Goal: Information Seeking & Learning: Learn about a topic

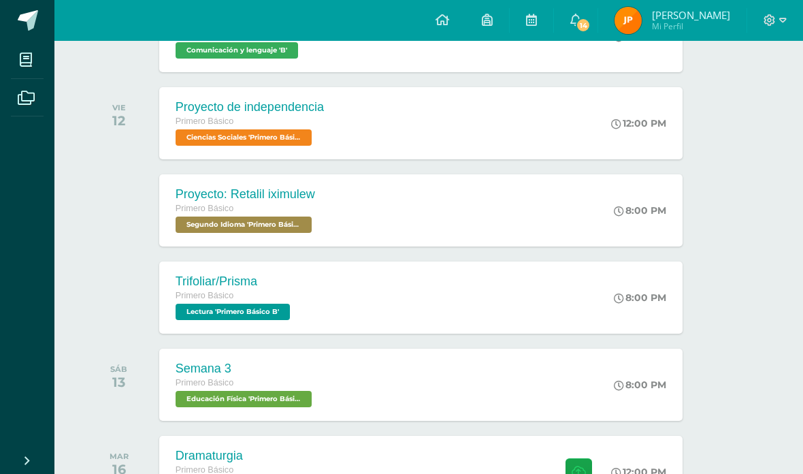
scroll to position [259, 33]
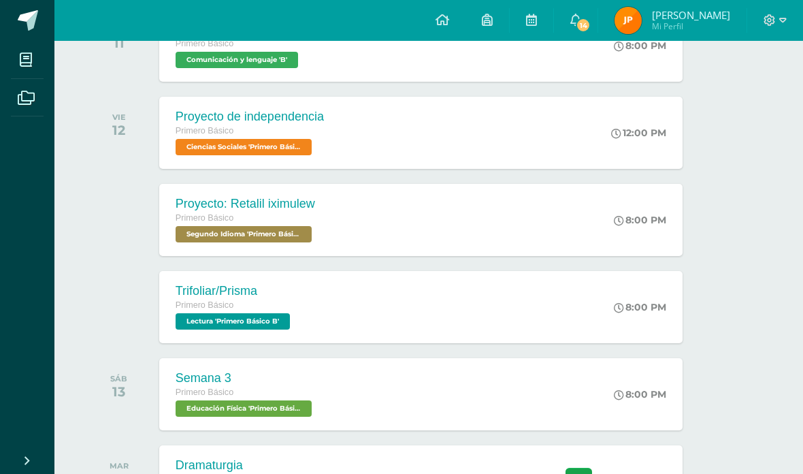
click at [225, 64] on span "Comunicación y lenguaje 'B'" at bounding box center [237, 60] width 123 height 16
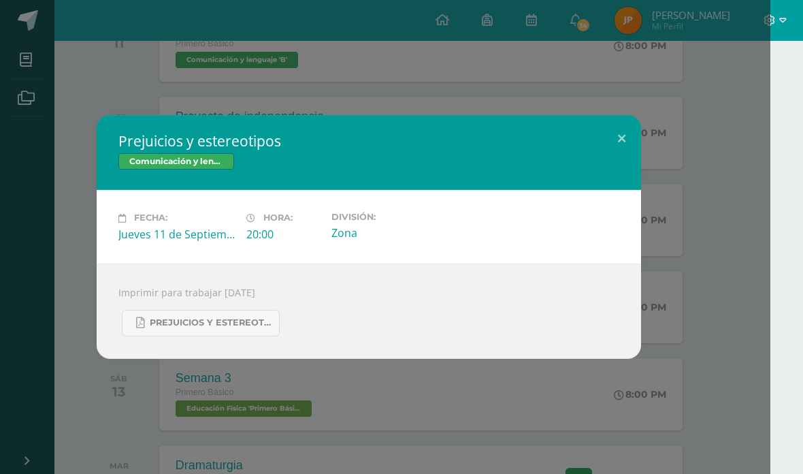
click at [189, 323] on span "Prejuicios y estereotipos 1ro. Bás..pdf" at bounding box center [211, 322] width 123 height 11
click at [614, 135] on button at bounding box center [622, 138] width 39 height 46
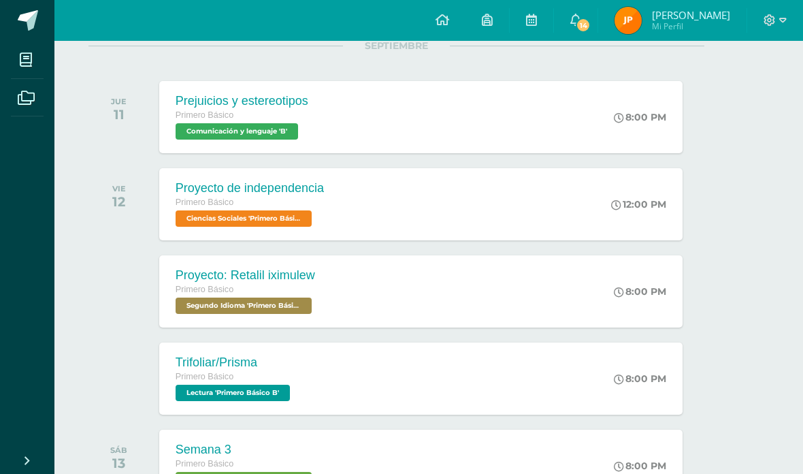
scroll to position [0, 33]
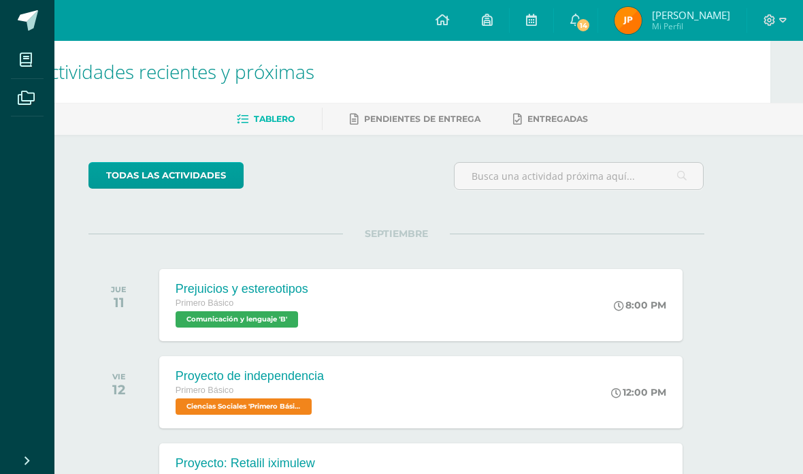
click at [581, 23] on icon at bounding box center [576, 20] width 11 height 12
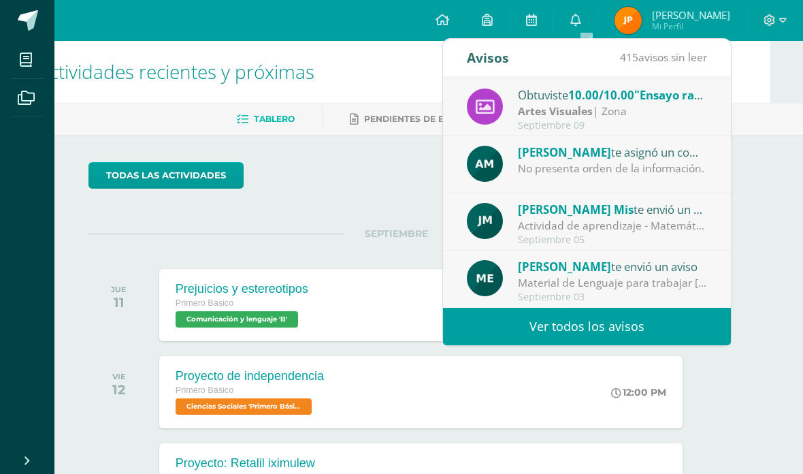
scroll to position [227, 0]
click at [620, 318] on link "Ver todos los avisos" at bounding box center [587, 326] width 288 height 37
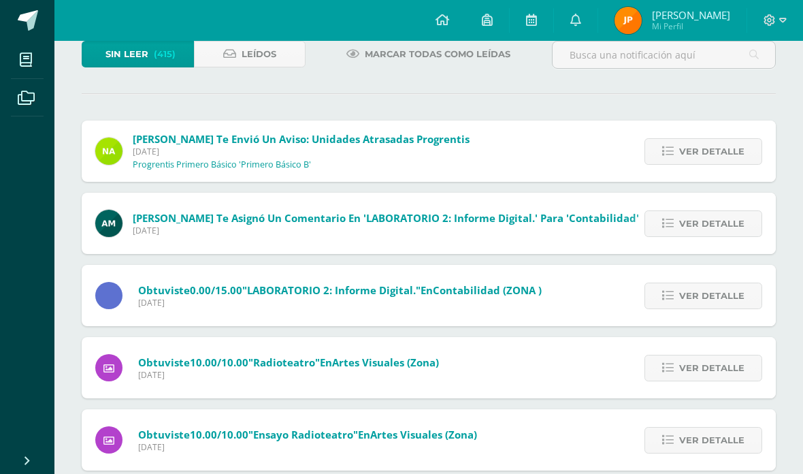
scroll to position [79, 0]
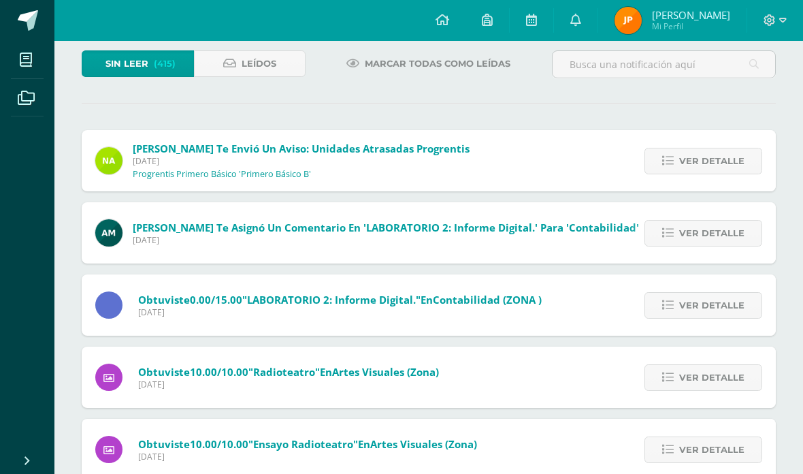
click at [671, 65] on input "text" at bounding box center [664, 64] width 223 height 27
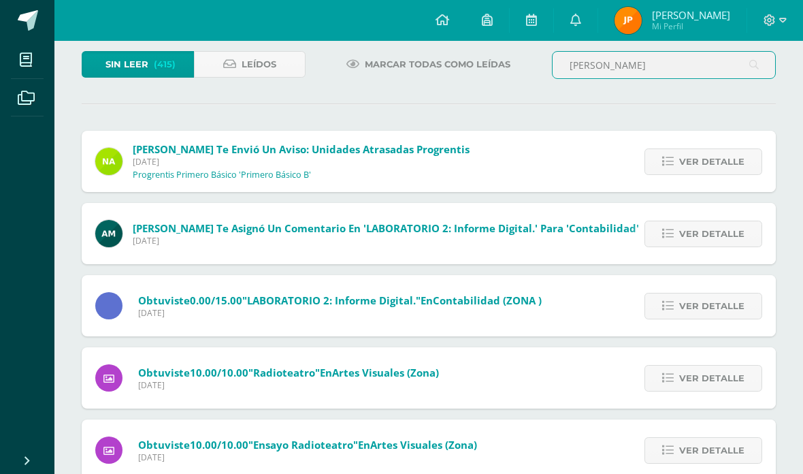
type input "Maria escobar"
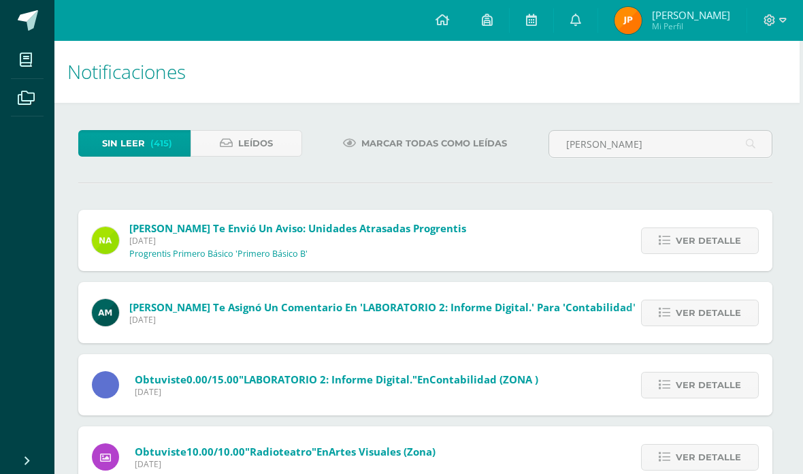
scroll to position [14, 3]
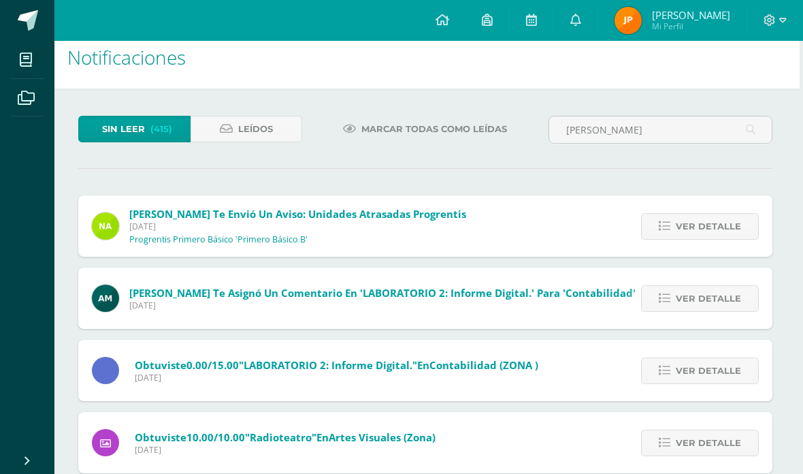
click at [649, 123] on input "Maria escobar" at bounding box center [660, 129] width 223 height 27
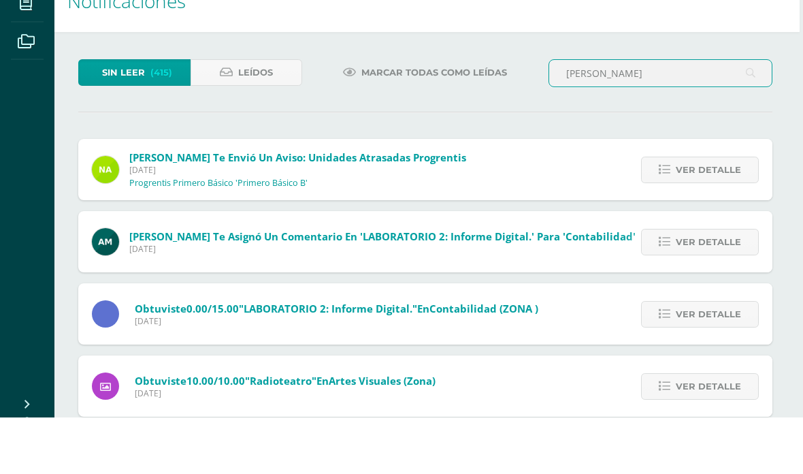
click at [680, 117] on input "Maria escobar" at bounding box center [660, 130] width 223 height 27
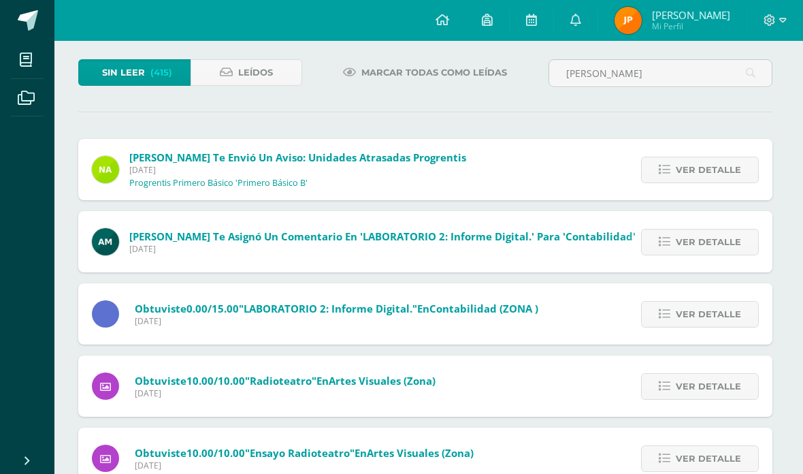
click at [229, 80] on link "Leídos" at bounding box center [247, 72] width 112 height 27
click at [233, 76] on icon at bounding box center [226, 73] width 13 height 12
click at [220, 74] on icon at bounding box center [226, 73] width 13 height 12
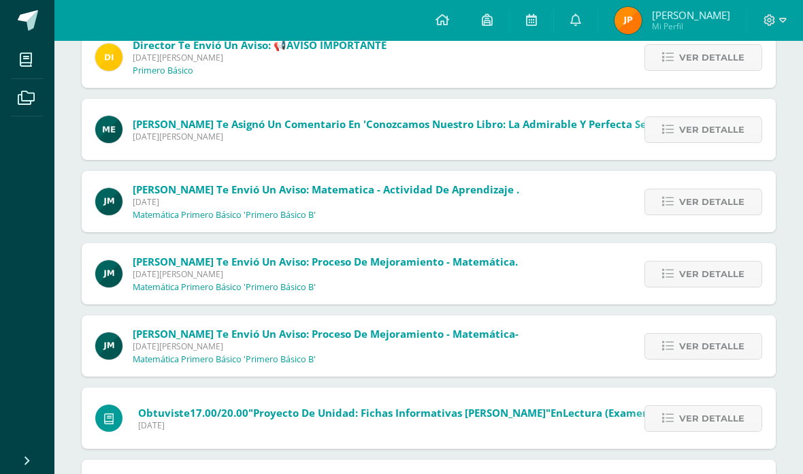
scroll to position [397, 0]
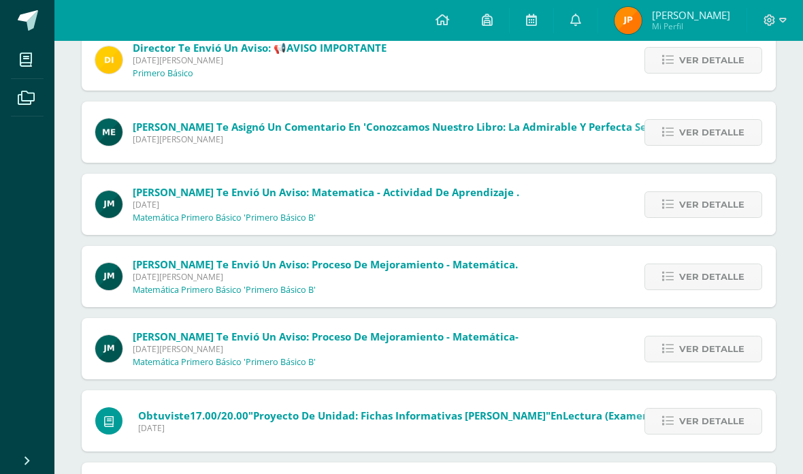
click at [710, 141] on span "Ver detalle" at bounding box center [711, 132] width 65 height 25
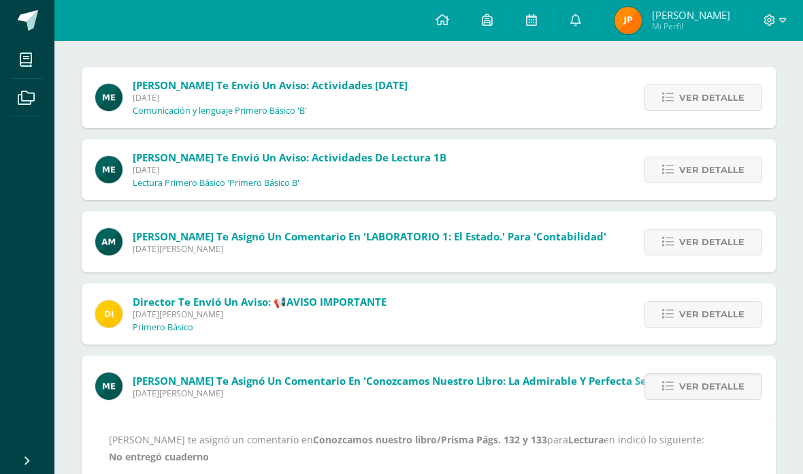
scroll to position [159, 0]
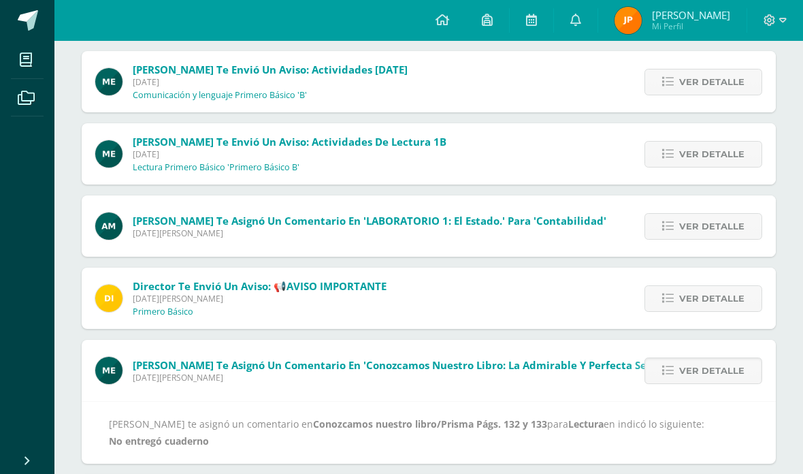
click at [717, 147] on span "Ver detalle" at bounding box center [711, 154] width 65 height 25
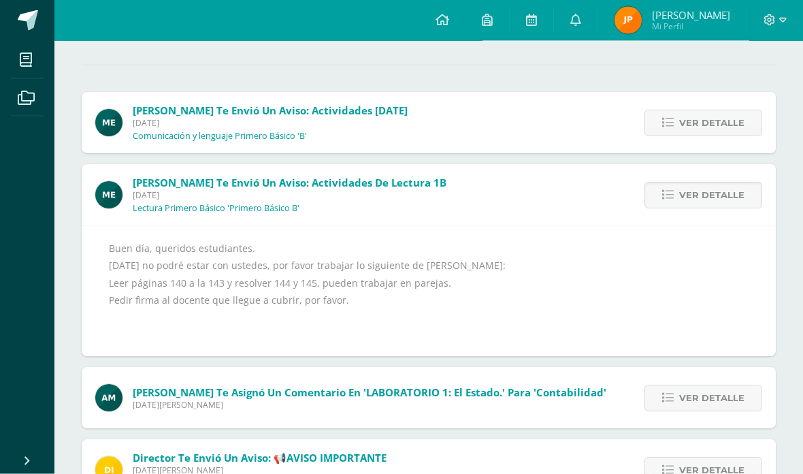
scroll to position [118, 0]
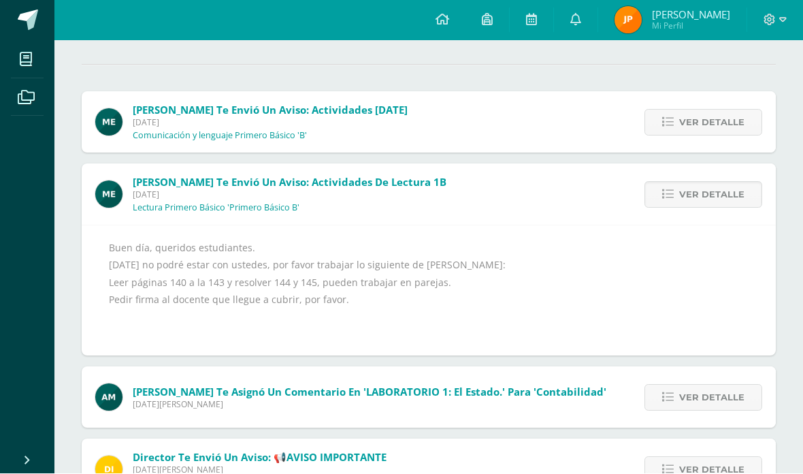
click at [720, 114] on span "Ver detalle" at bounding box center [711, 122] width 65 height 25
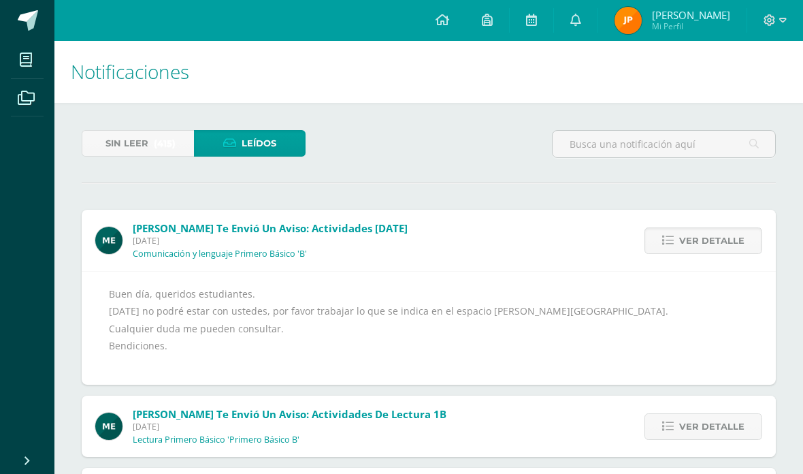
scroll to position [0, 3]
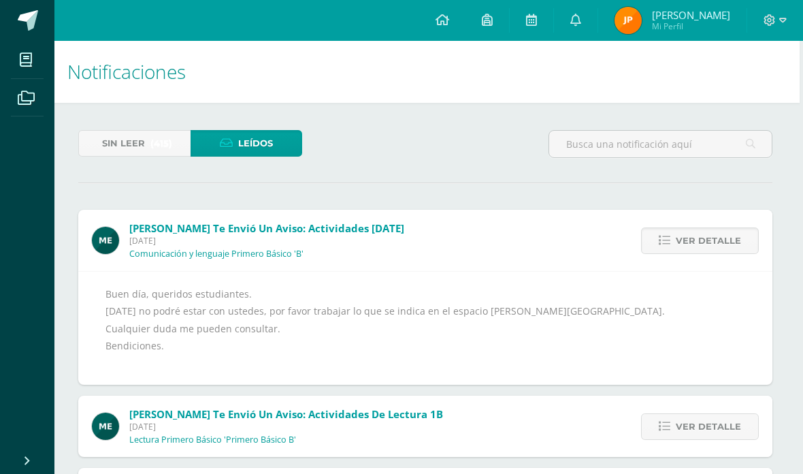
click at [165, 153] on span "(415)" at bounding box center [161, 143] width 22 height 25
click at [161, 131] on span "(415)" at bounding box center [161, 143] width 22 height 25
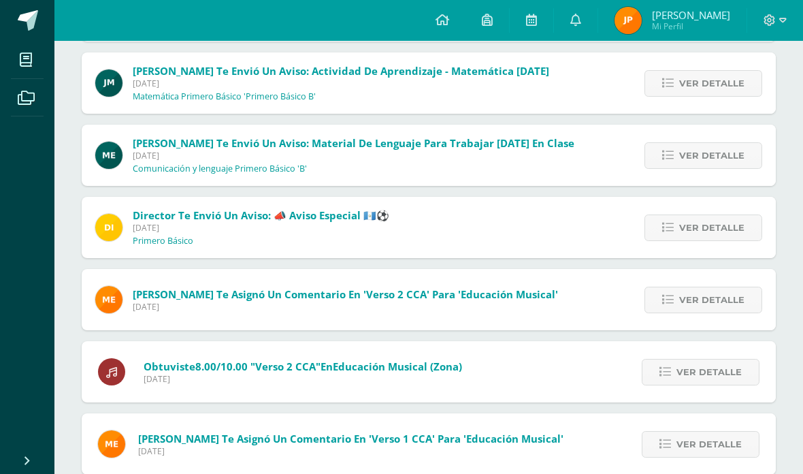
scroll to position [574, 0]
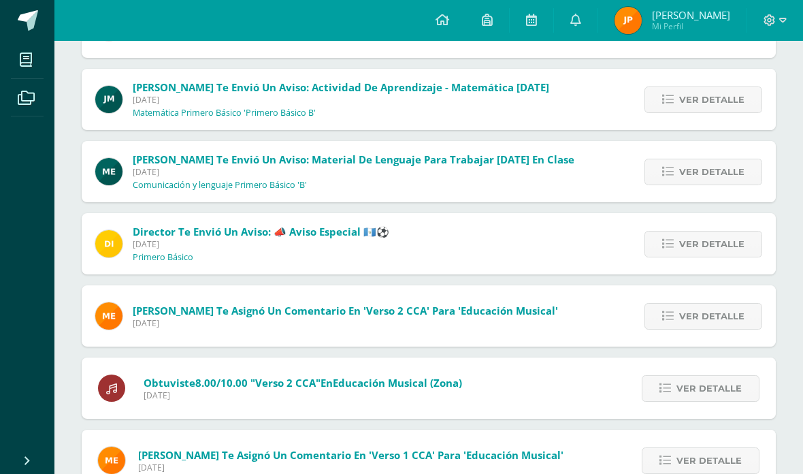
click at [682, 180] on span "Ver detalle" at bounding box center [711, 171] width 65 height 25
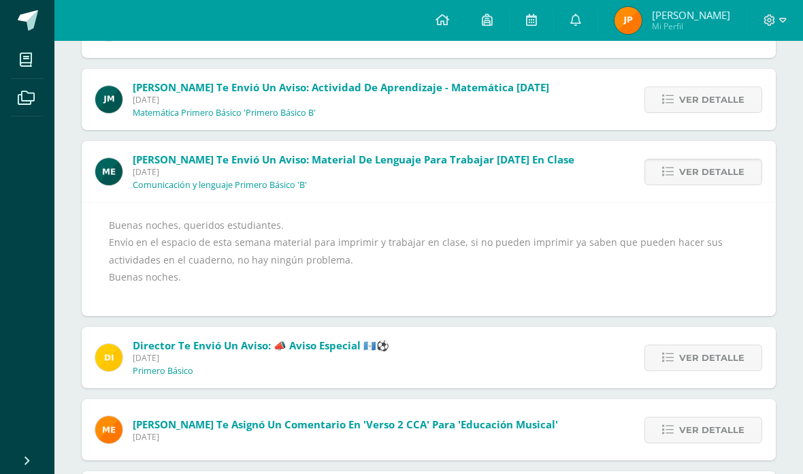
click at [340, 184] on span "María Escobar te envió un aviso: Material de Lenguaje para trabajar mañana en c…" at bounding box center [354, 172] width 442 height 38
click at [287, 185] on p "Comunicación y lenguaje Primero Básico 'B'" at bounding box center [220, 185] width 174 height 11
click at [682, 185] on span "Ver detalle" at bounding box center [711, 171] width 65 height 25
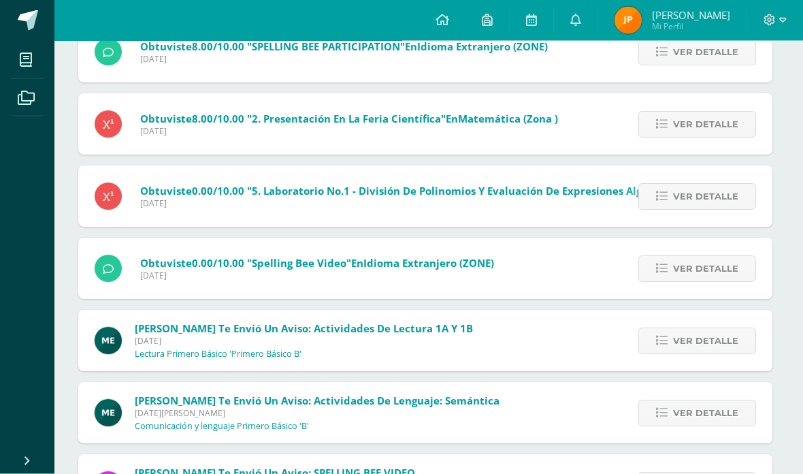
scroll to position [1422, 3]
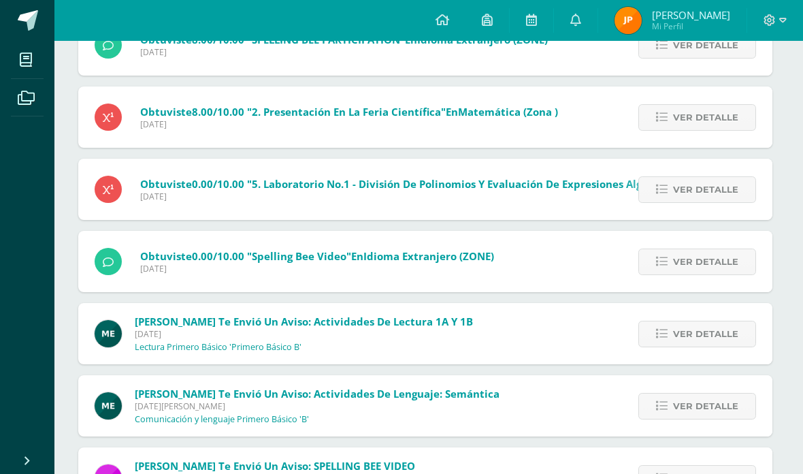
click at [702, 330] on span "Ver detalle" at bounding box center [705, 333] width 65 height 25
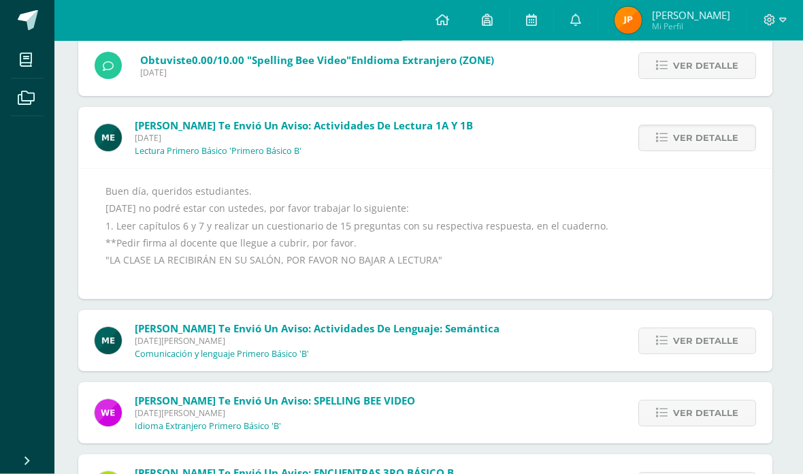
scroll to position [1619, 3]
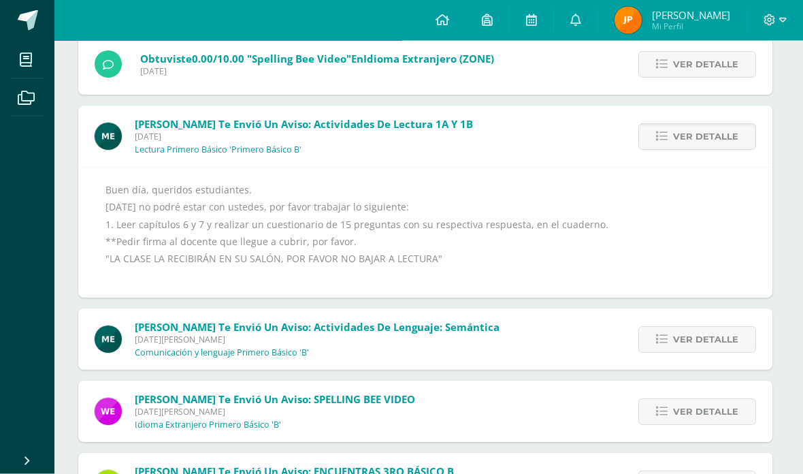
click at [723, 337] on span "Ver detalle" at bounding box center [705, 339] width 65 height 25
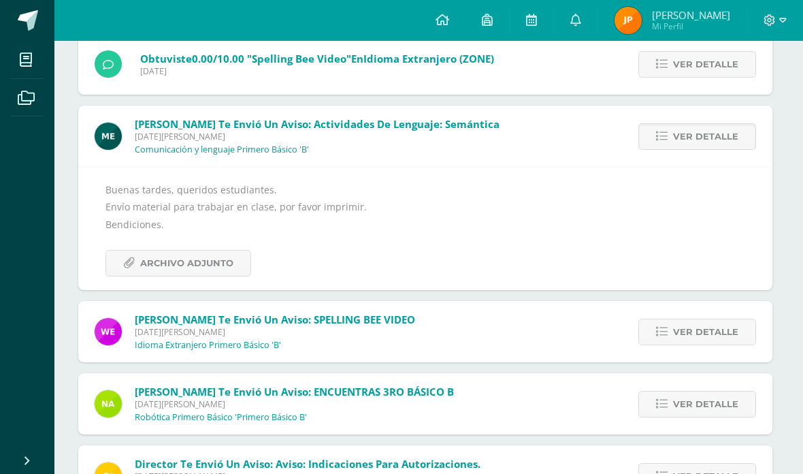
scroll to position [1620, 0]
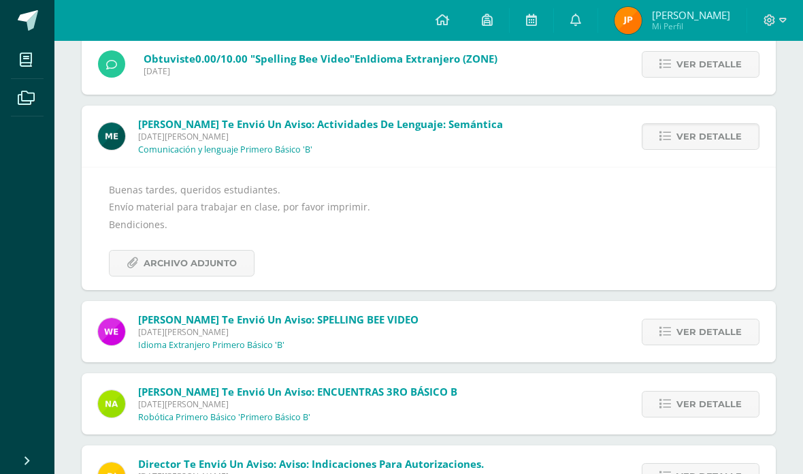
click at [142, 259] on link "Archivo Adjunto" at bounding box center [182, 263] width 146 height 27
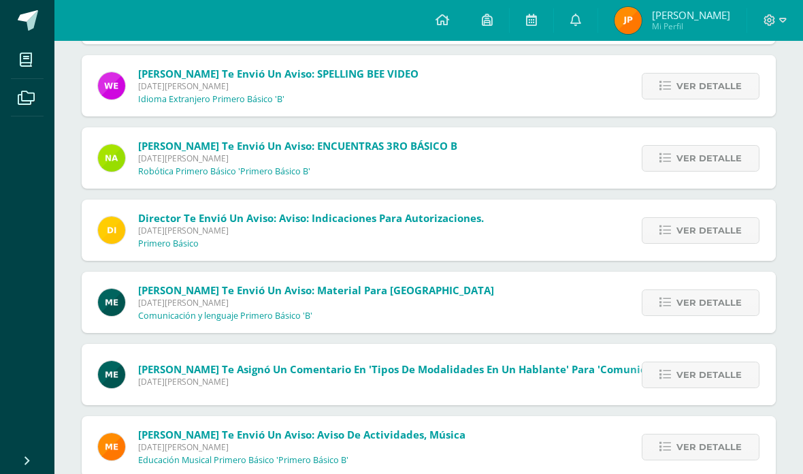
scroll to position [1868, 0]
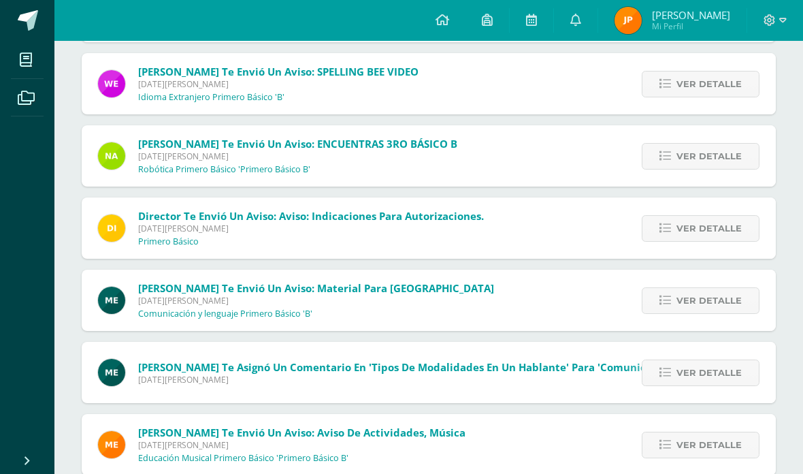
click at [722, 302] on span "Ver detalle" at bounding box center [709, 300] width 65 height 25
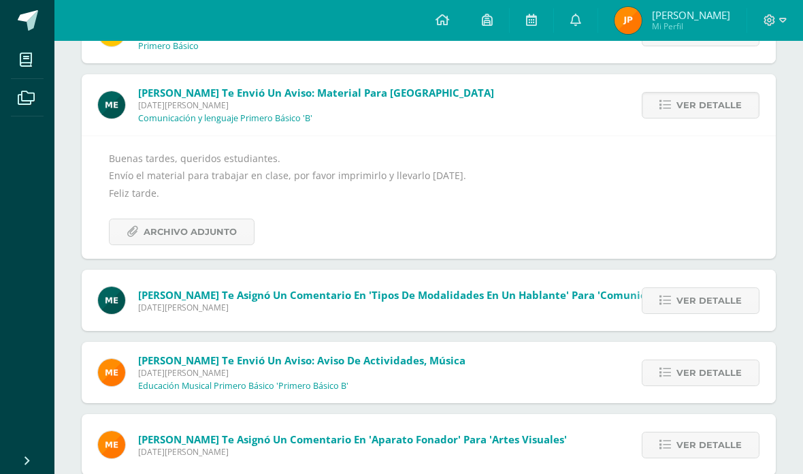
click at [156, 231] on span "Archivo Adjunto" at bounding box center [190, 231] width 93 height 25
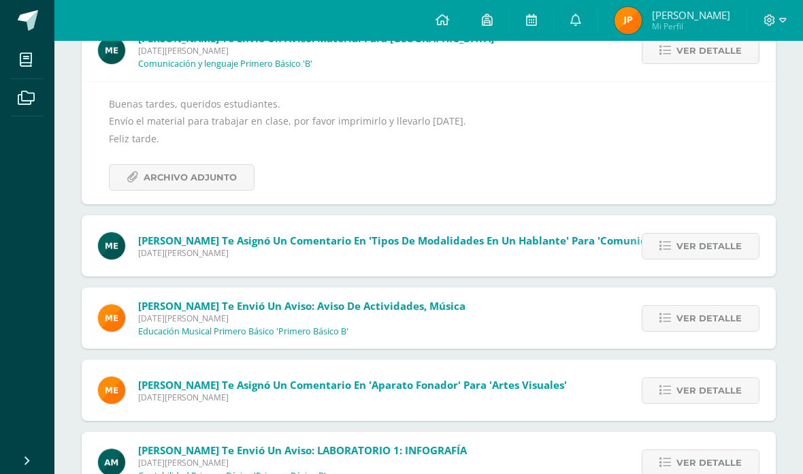
click at [715, 240] on span "Ver detalle" at bounding box center [709, 246] width 65 height 25
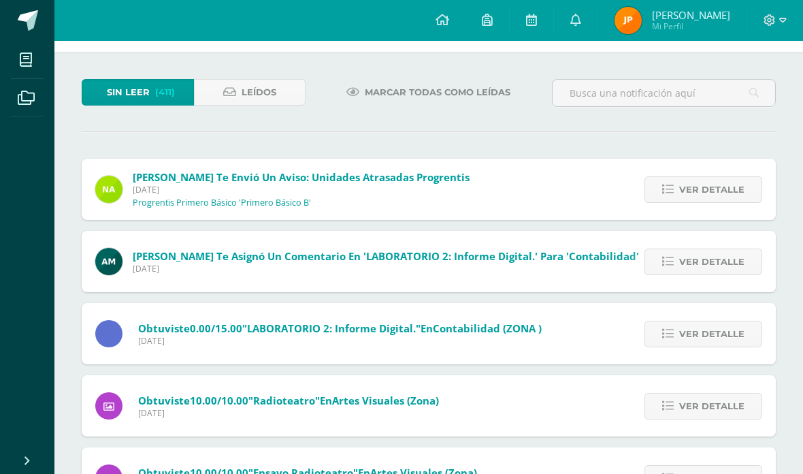
scroll to position [0, 0]
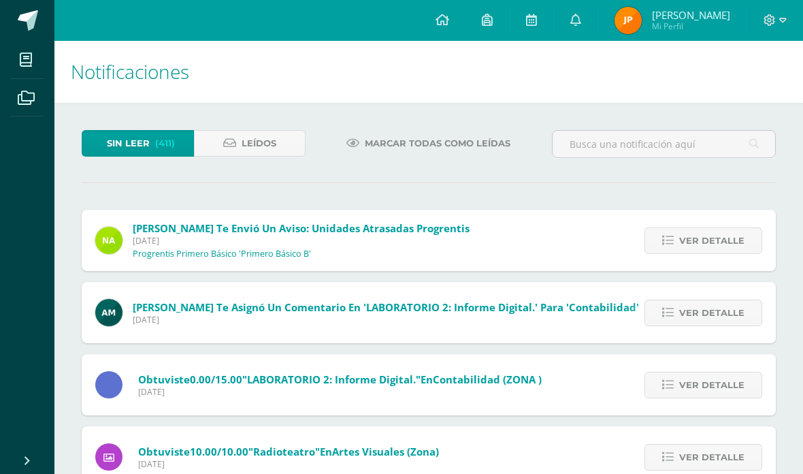
click at [687, 148] on input "text" at bounding box center [664, 144] width 223 height 27
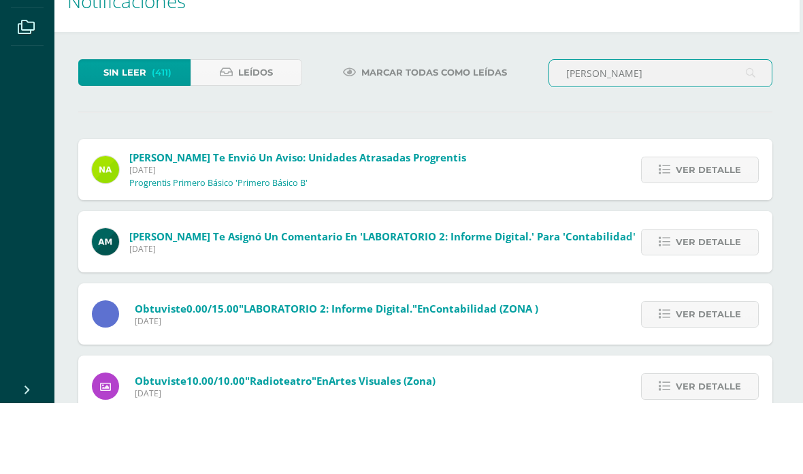
type input "Maria escobar"
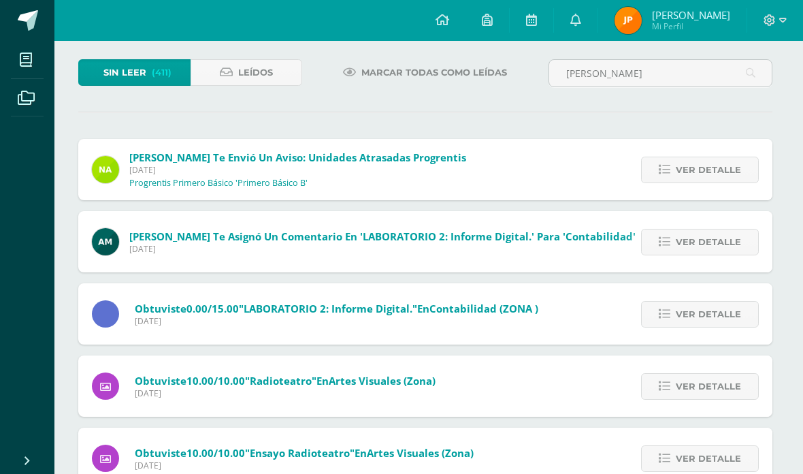
click at [759, 74] on input "Maria escobar" at bounding box center [660, 73] width 223 height 27
click at [752, 80] on icon at bounding box center [751, 73] width 10 height 28
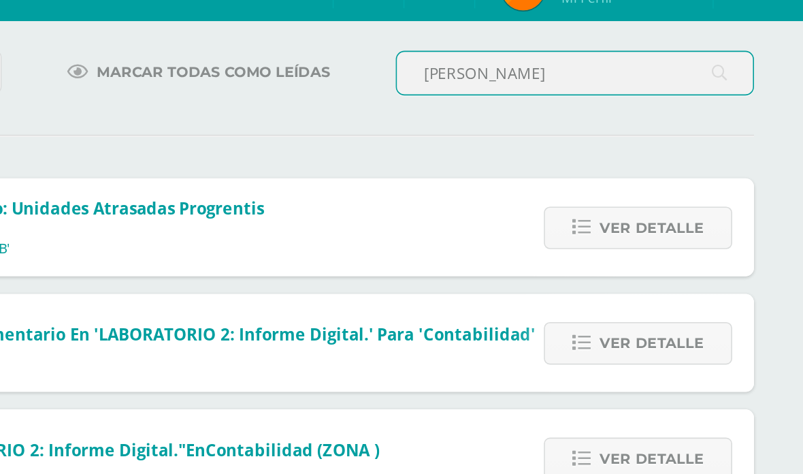
click at [308, 65] on div "Marcar todas como leídas" at bounding box center [425, 78] width 235 height 39
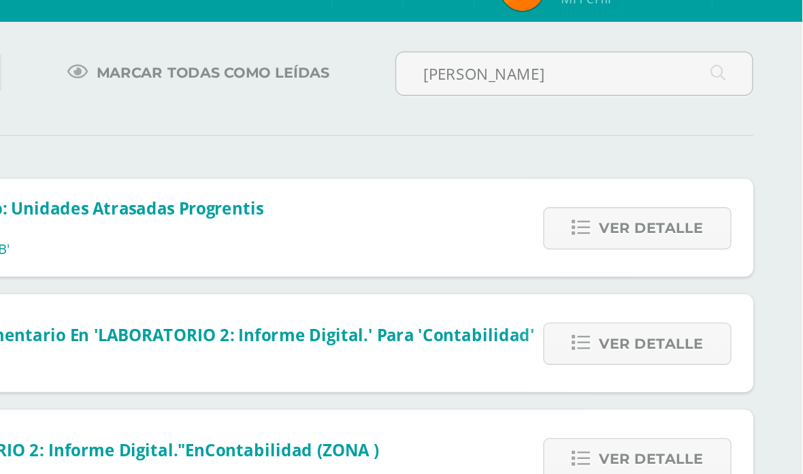
scroll to position [0, 0]
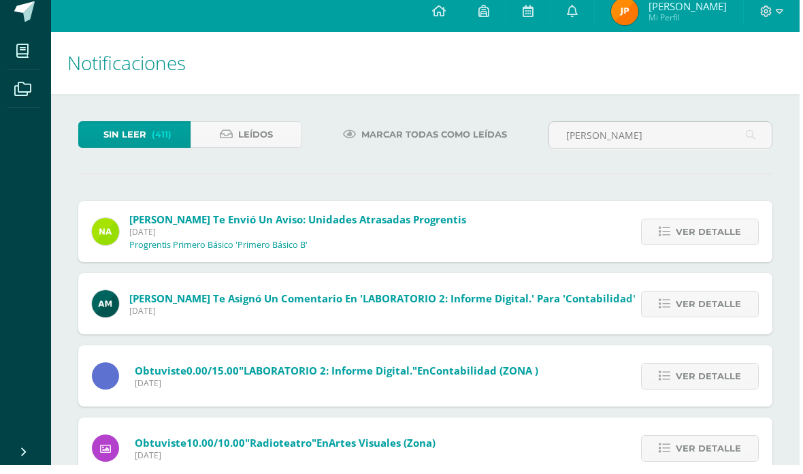
click at [118, 146] on span "Sin leer" at bounding box center [128, 143] width 43 height 25
click at [213, 147] on link "Leídos" at bounding box center [250, 143] width 112 height 27
click at [230, 146] on link "Leídos" at bounding box center [250, 143] width 112 height 27
click at [266, 130] on link "Leídos" at bounding box center [250, 143] width 112 height 27
click at [267, 133] on span "Leídos" at bounding box center [259, 143] width 35 height 25
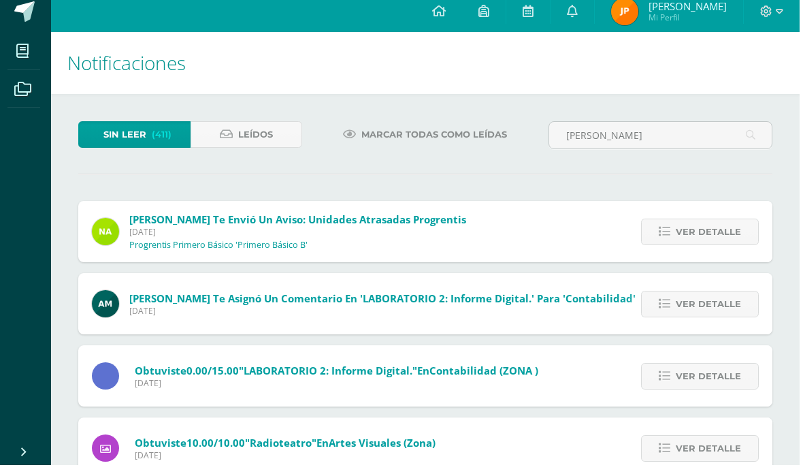
click at [268, 131] on span "Leídos" at bounding box center [259, 143] width 35 height 25
click at [261, 142] on span "Leídos" at bounding box center [259, 143] width 35 height 25
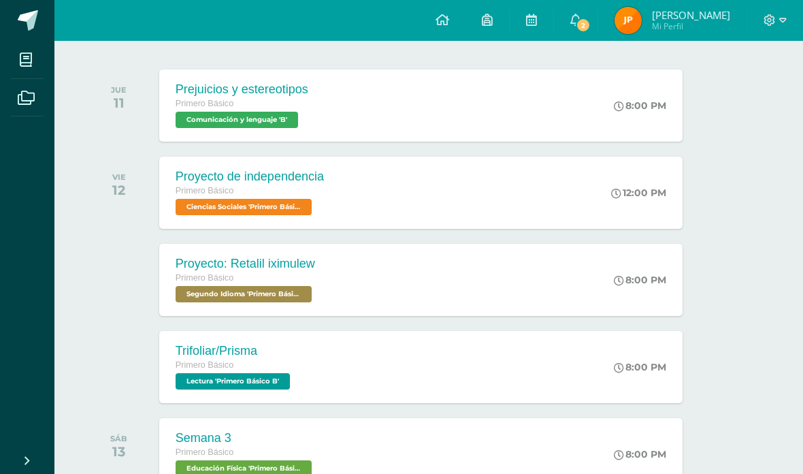
scroll to position [201, 33]
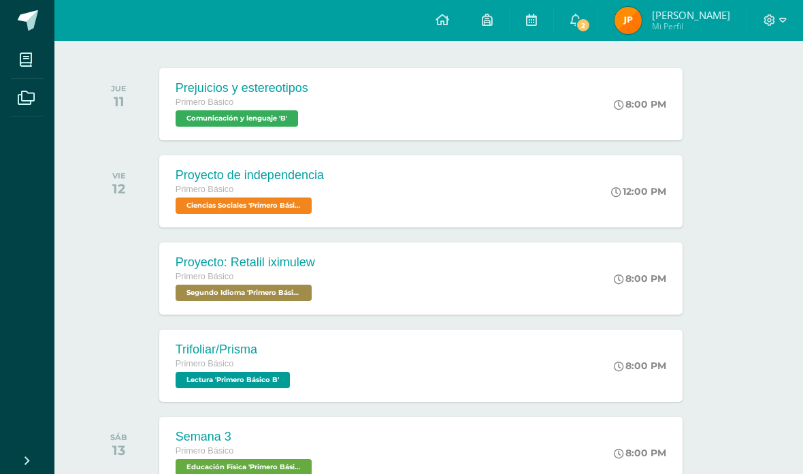
click at [199, 131] on div "Prejuicios y estereotipos Primero Básico Comunicación y lenguaje 'B'" at bounding box center [241, 104] width 165 height 72
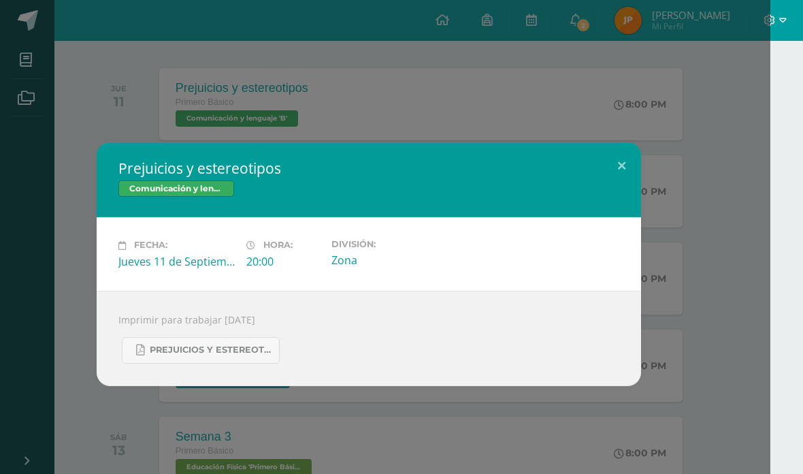
click at [139, 421] on div "Prejuicios y estereotipos Comunicación y lenguaje Fecha: [DATE] Hora: 20:00 Div…" at bounding box center [368, 264] width 803 height 528
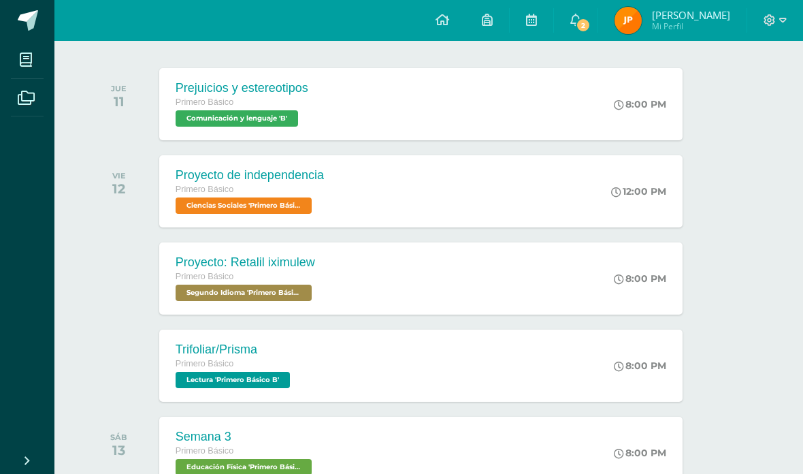
scroll to position [0, 33]
